Goal: Information Seeking & Learning: Learn about a topic

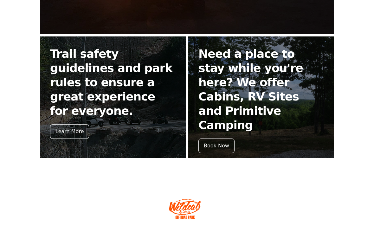
scroll to position [292, 0]
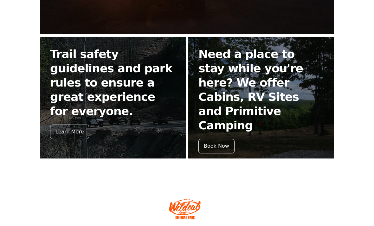
click at [65, 124] on div "Learn More" at bounding box center [69, 131] width 39 height 15
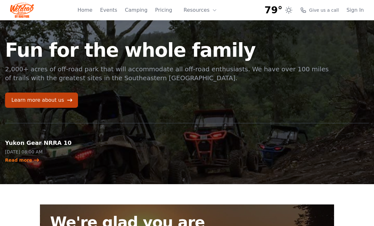
click at [161, 11] on link "Pricing" at bounding box center [163, 10] width 17 height 8
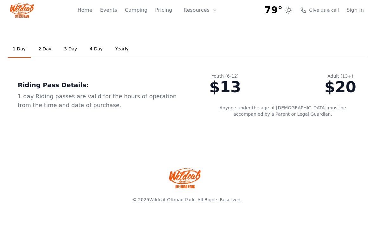
click at [40, 47] on link "2 Day" at bounding box center [44, 49] width 23 height 17
click at [96, 53] on link "4 Day" at bounding box center [96, 49] width 23 height 17
